Goal: Share content

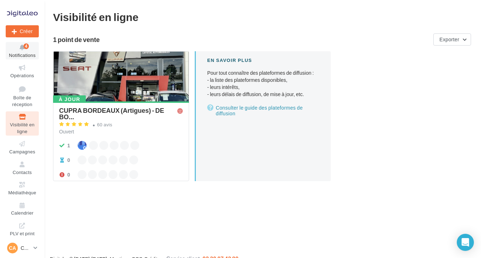
click at [24, 55] on span "Notifications" at bounding box center [22, 55] width 27 height 6
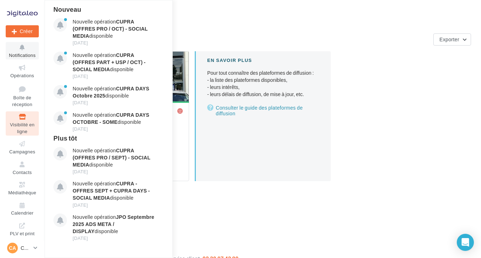
click at [24, 53] on span "Notifications" at bounding box center [22, 55] width 27 height 6
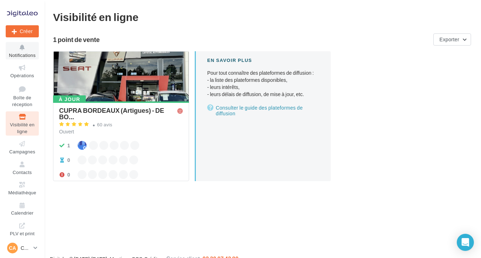
click at [24, 53] on span "Notifications" at bounding box center [22, 55] width 27 height 6
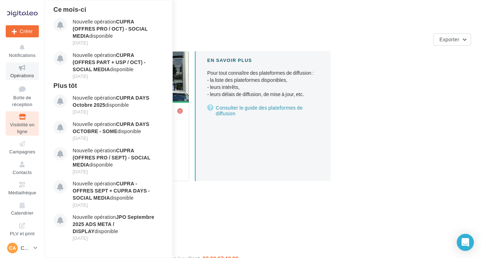
click at [25, 73] on span "Opérations" at bounding box center [22, 76] width 24 height 6
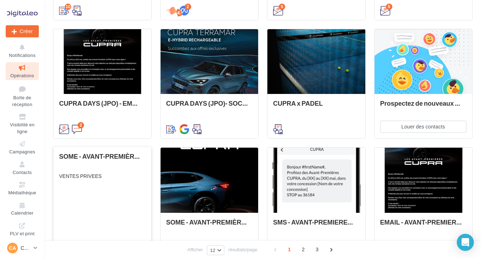
scroll to position [293, 0]
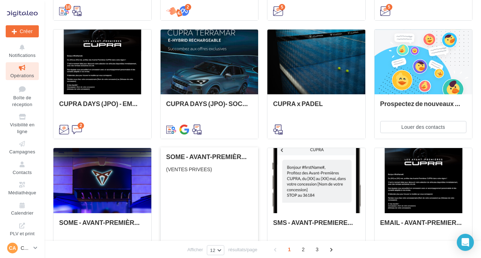
click at [191, 191] on div "SOME - AVANT-PREMIÈRES CUPRA PART (VENTES PRIVEES) (VENTES PRIVEES)" at bounding box center [209, 202] width 87 height 98
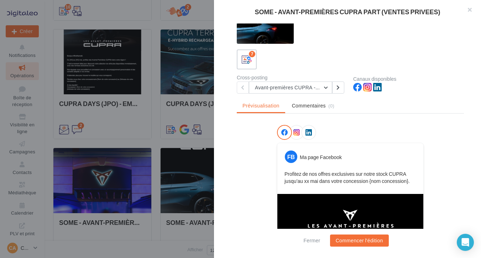
scroll to position [16, 0]
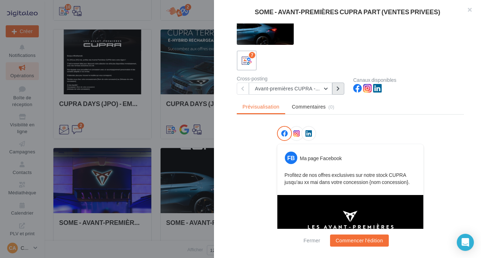
click at [341, 93] on button at bounding box center [339, 89] width 12 height 12
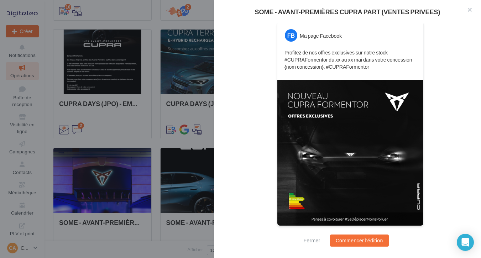
scroll to position [138, 0]
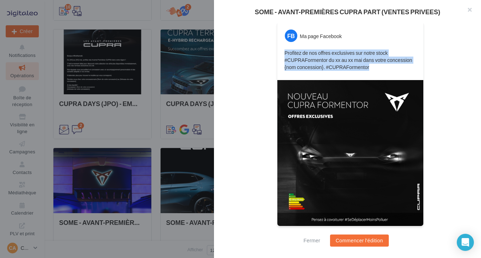
drag, startPoint x: 374, startPoint y: 68, endPoint x: 277, endPoint y: 52, distance: 97.9
click at [277, 52] on div "FB Ma page Facebook Profitez de nos offres exclusives sur notre stock #CUPRAFor…" at bounding box center [350, 124] width 147 height 205
copy p "Profitez de nos offres exclusives sur notre stock #CUPRAFormentor du xx au xx m…"
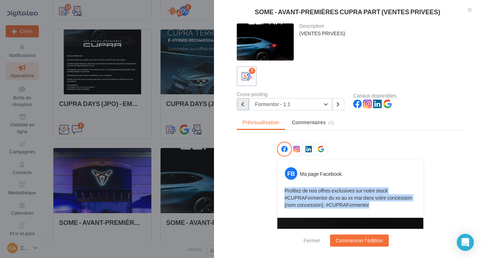
scroll to position [0, 0]
click at [244, 107] on button at bounding box center [243, 104] width 12 height 12
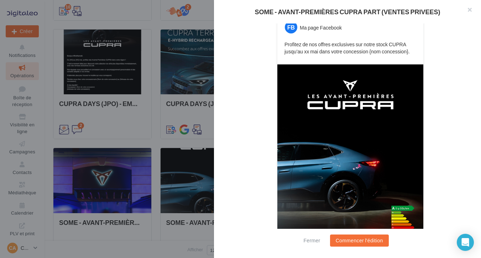
scroll to position [139, 0]
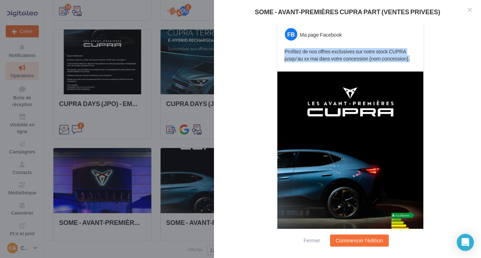
drag, startPoint x: 416, startPoint y: 61, endPoint x: 275, endPoint y: 50, distance: 140.4
click at [275, 50] on div "FB Ma page Facebook Profitez de nos offres exclusives sur notre stock CUPRA jus…" at bounding box center [350, 132] width 227 height 261
copy p "Profitez de nos offres exclusives sur notre stock CUPRA jusqu’au xx mai dans vo…"
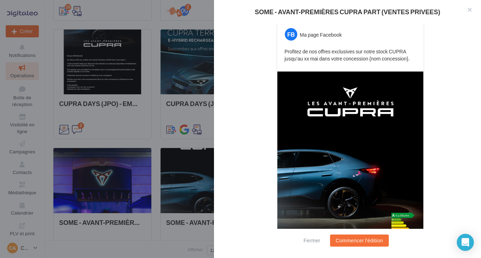
click at [443, 78] on div "FB Ma page Facebook Profitez de nos offres exclusives sur notre stock CUPRA jus…" at bounding box center [350, 132] width 227 height 261
click at [469, 10] on button "button" at bounding box center [467, 10] width 29 height 21
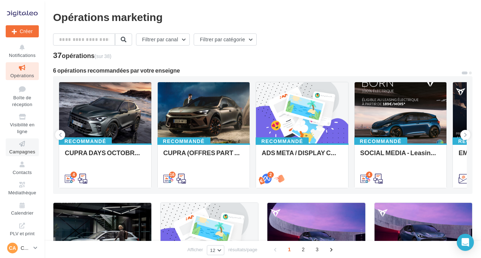
scroll to position [0, 0]
click at [27, 251] on p "CUPRA ARTIGUES" at bounding box center [26, 248] width 10 height 7
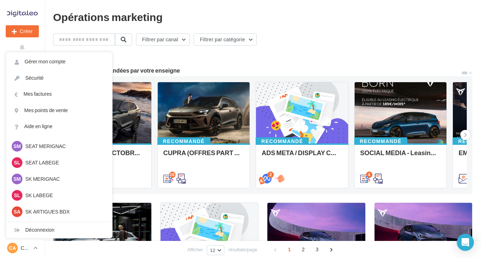
scroll to position [68, 0]
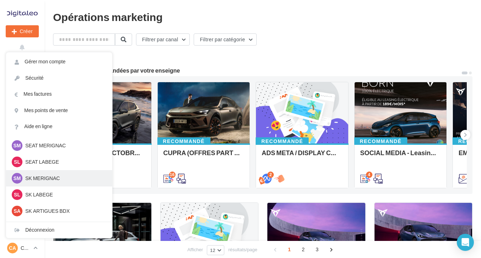
click at [45, 177] on p "SK MERIGNAC" at bounding box center [64, 178] width 78 height 7
